Goal: Find contact information: Obtain details needed to contact an individual or organization

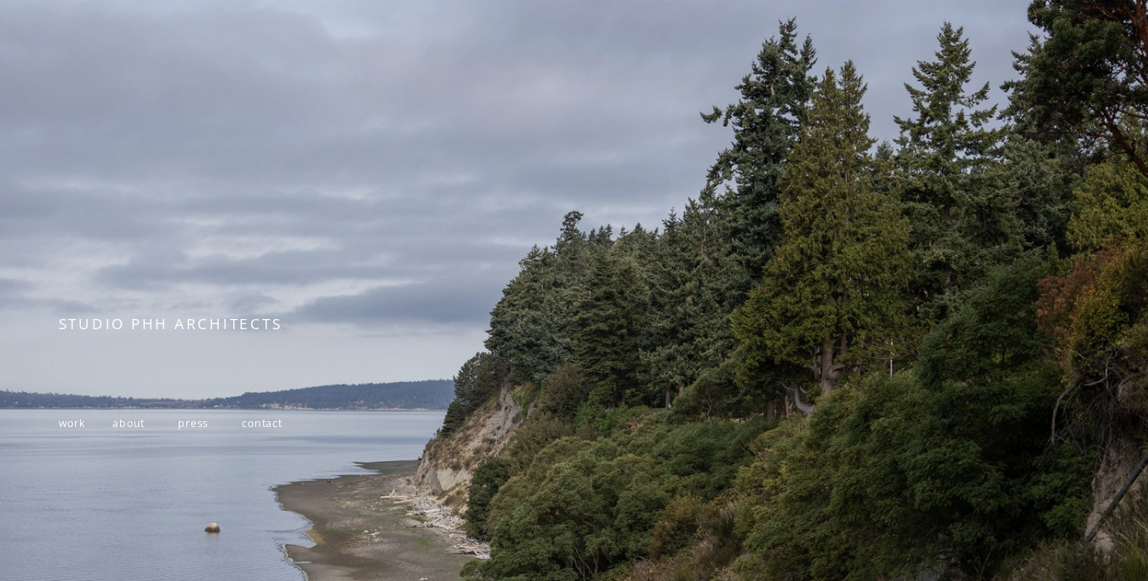
click at [594, 211] on div at bounding box center [574, 400] width 1148 height 800
click at [67, 430] on span "work" at bounding box center [72, 423] width 27 height 14
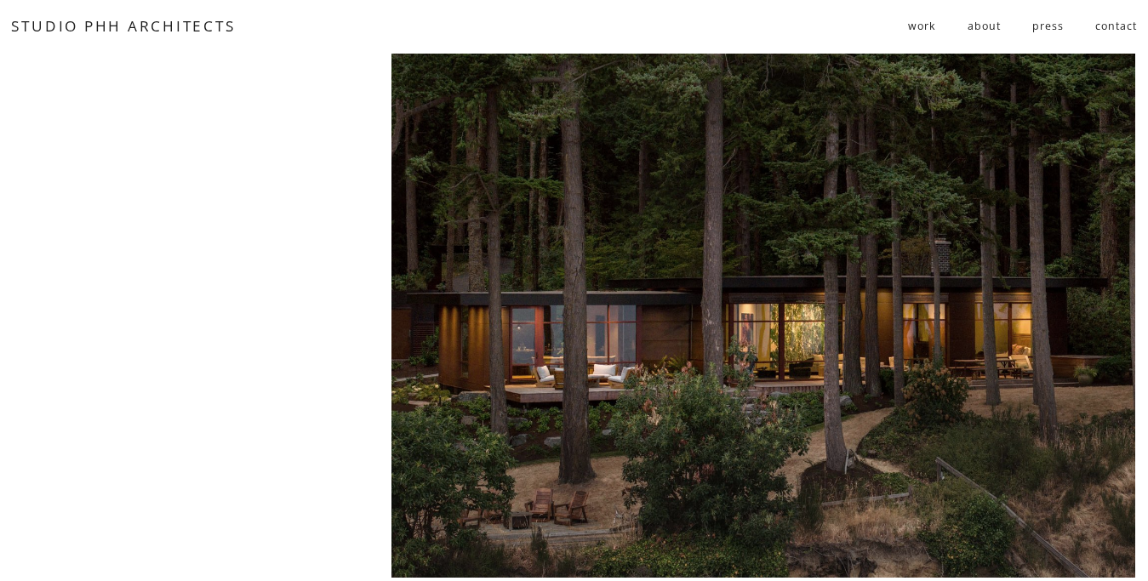
click at [987, 26] on link "about" at bounding box center [984, 27] width 32 height 28
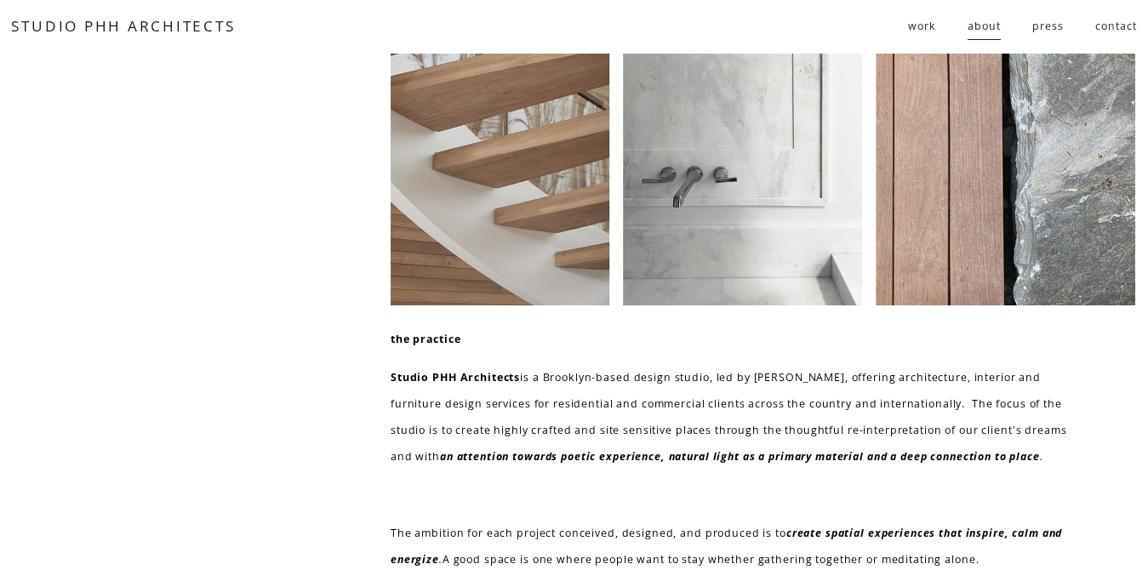
click at [1050, 26] on link "press" at bounding box center [1048, 27] width 31 height 28
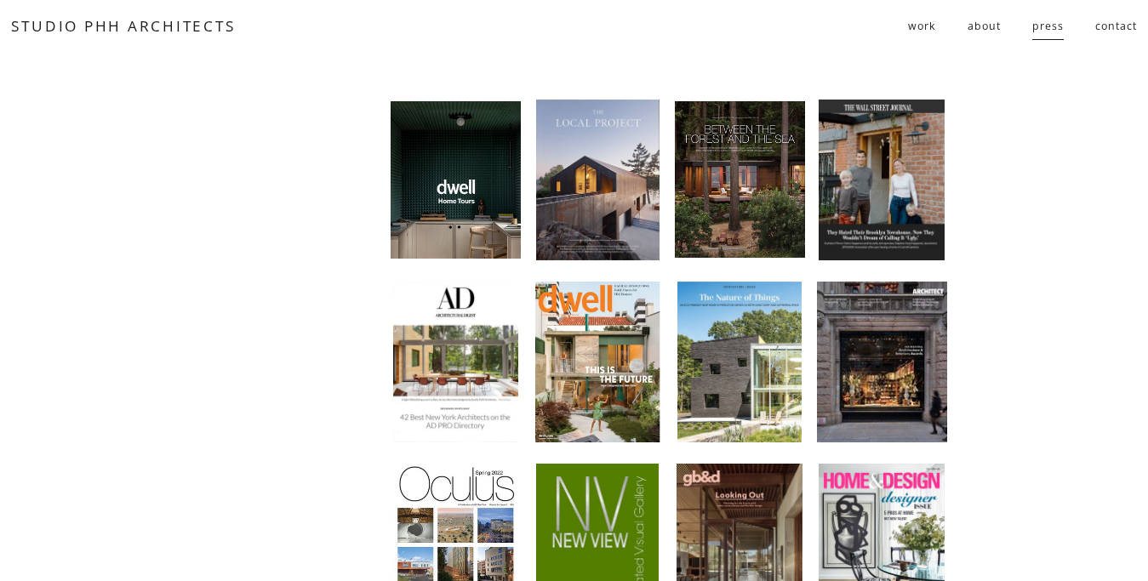
click at [1113, 27] on link "contact" at bounding box center [1116, 27] width 41 height 28
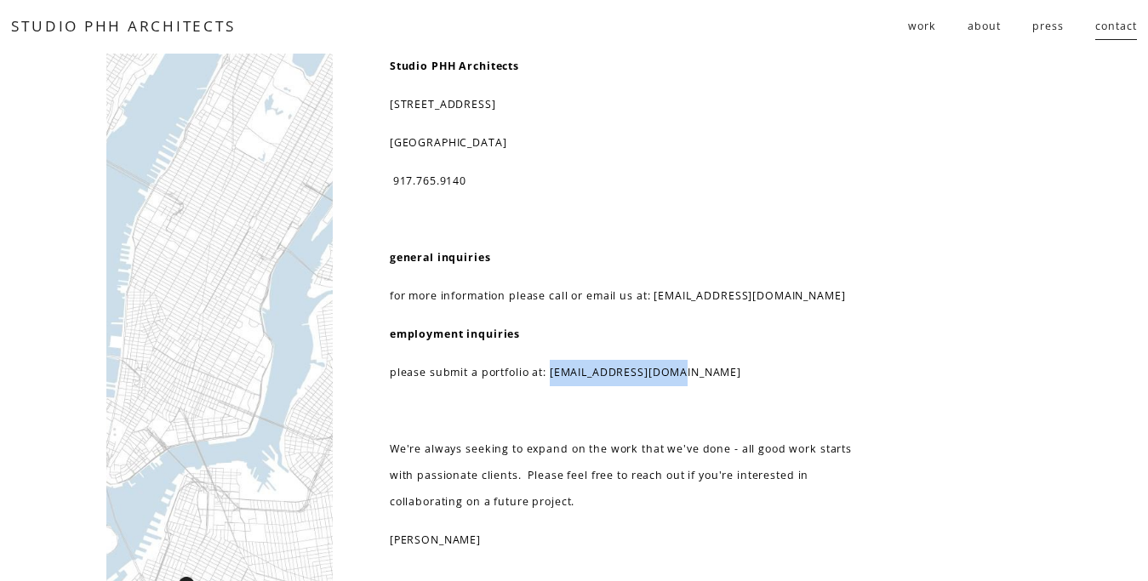
drag, startPoint x: 686, startPoint y: 369, endPoint x: 552, endPoint y: 379, distance: 134.8
click at [552, 379] on p "please submit a portfolio at: resume@studiophh.com" at bounding box center [621, 373] width 463 height 26
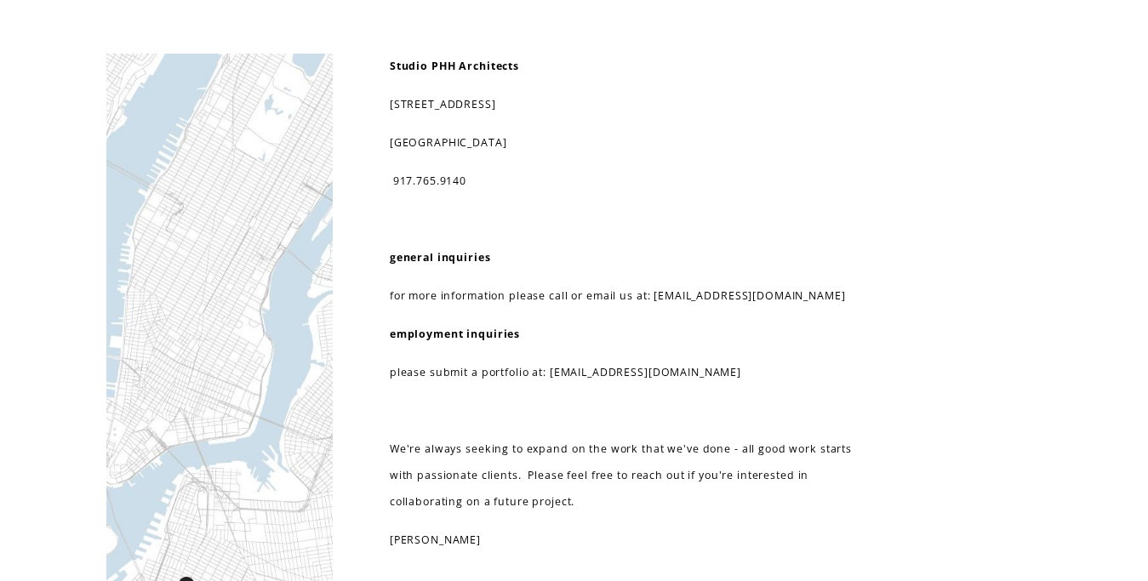
click at [840, 306] on p "for more information please call or email us at: info@studiophh.com" at bounding box center [621, 296] width 463 height 26
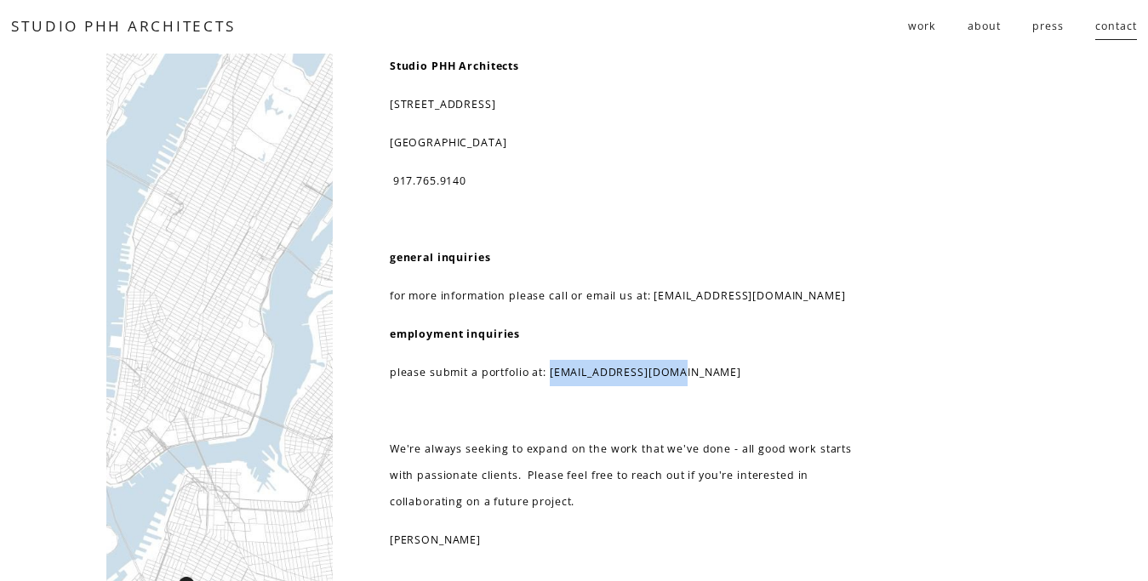
drag, startPoint x: 686, startPoint y: 374, endPoint x: 552, endPoint y: 375, distance: 134.5
click at [552, 375] on p "please submit a portfolio at: resume@studiophh.com" at bounding box center [621, 373] width 463 height 26
copy p "resume@studiophh.com"
click at [985, 26] on link "about" at bounding box center [984, 27] width 32 height 28
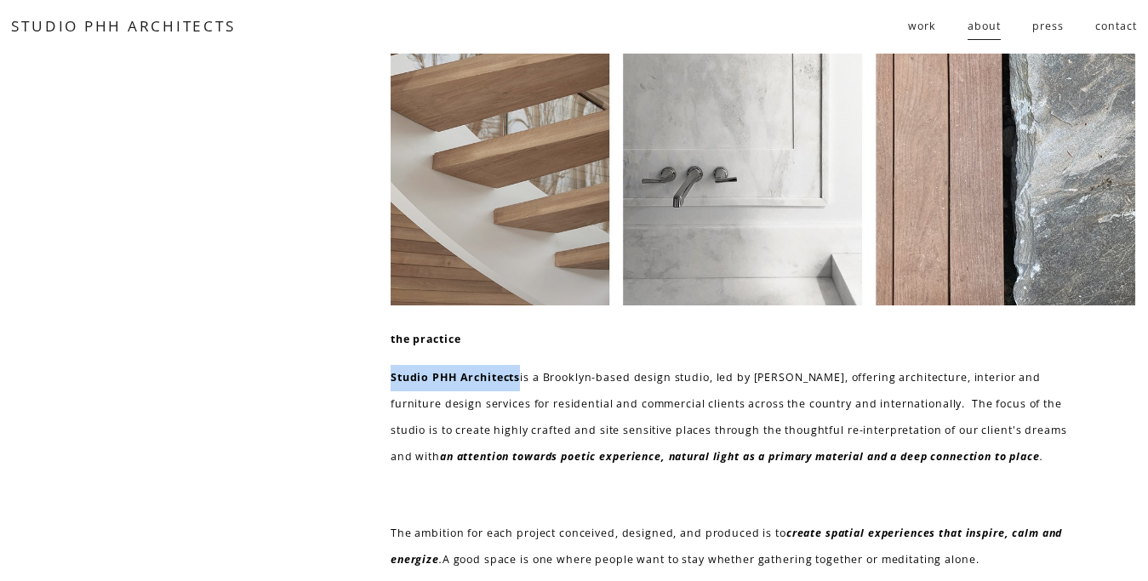
drag, startPoint x: 520, startPoint y: 381, endPoint x: 417, endPoint y: 389, distance: 103.3
click at [388, 381] on div "the practice Studio PHH Architects is a Brooklyn-based design studio, led by [P…" at bounding box center [574, 573] width 1148 height 1039
copy strong "Studio PHH Architects"
